Goal: Information Seeking & Learning: Learn about a topic

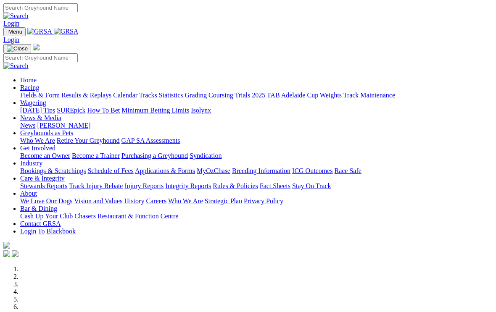
click at [61, 114] on link "News & Media" at bounding box center [40, 117] width 41 height 7
click at [35, 122] on link "News" at bounding box center [27, 125] width 15 height 7
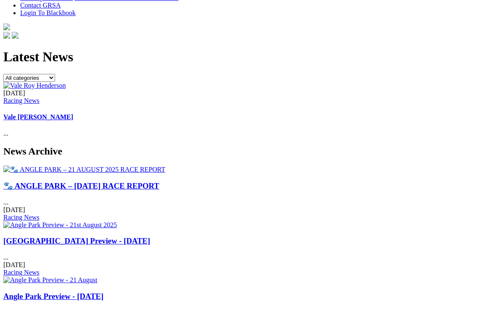
scroll to position [241, 0]
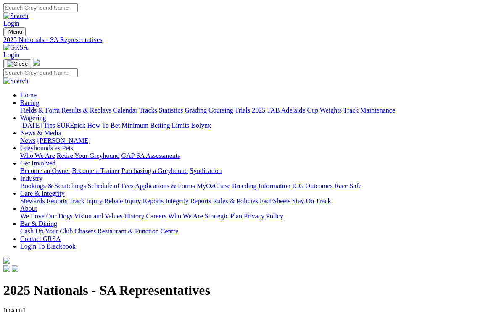
click at [90, 137] on link "[PERSON_NAME]" at bounding box center [63, 140] width 53 height 7
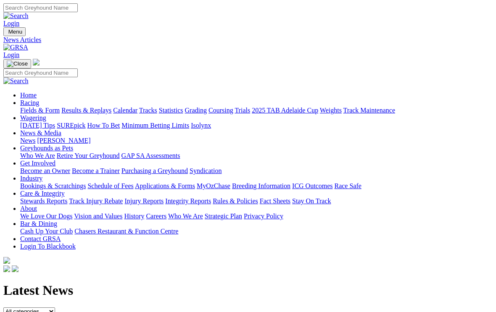
scroll to position [255, 0]
